Goal: Transaction & Acquisition: Subscribe to service/newsletter

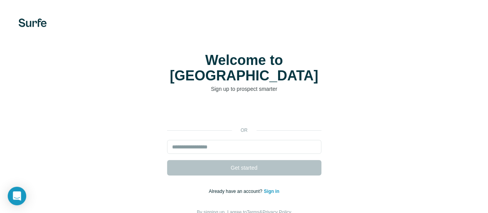
click at [232, 127] on p "or" at bounding box center [244, 130] width 25 height 7
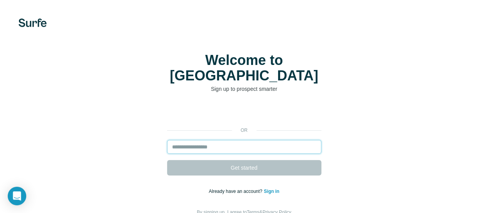
click at [167, 141] on input "email" at bounding box center [244, 147] width 154 height 14
type input "*"
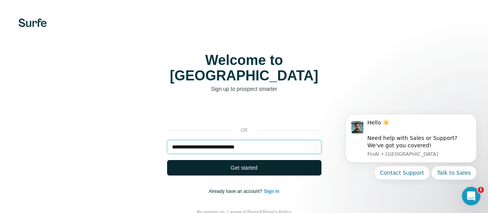
type input "**********"
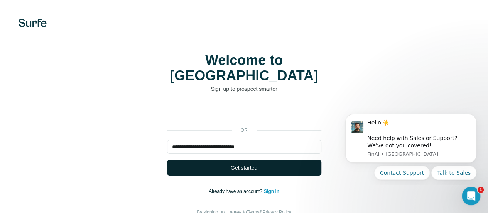
click at [231, 164] on span "Get started" at bounding box center [244, 168] width 27 height 8
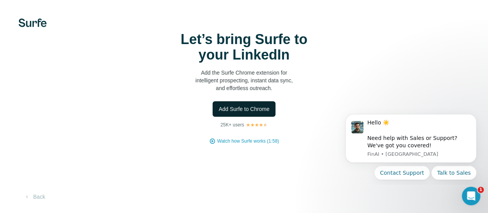
click at [213, 117] on button "Add Surfe to Chrome" at bounding box center [244, 108] width 63 height 15
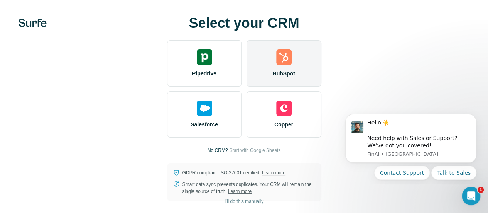
click at [276, 65] on img at bounding box center [283, 56] width 15 height 15
